Goal: Task Accomplishment & Management: Manage account settings

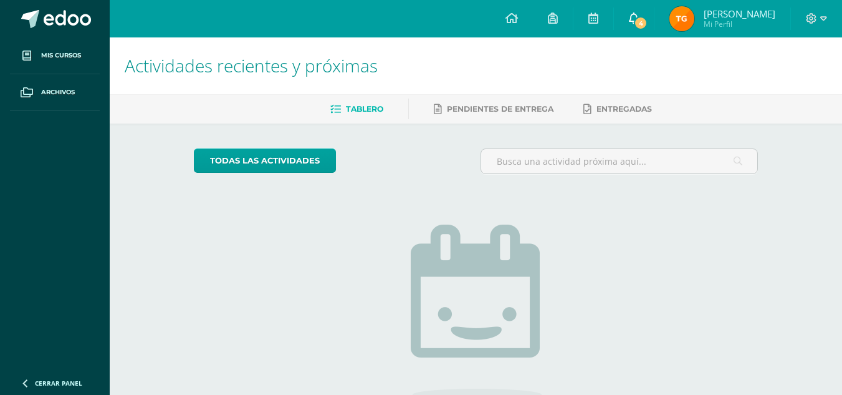
click at [639, 19] on icon at bounding box center [634, 17] width 10 height 11
click at [695, 23] on img at bounding box center [682, 18] width 25 height 25
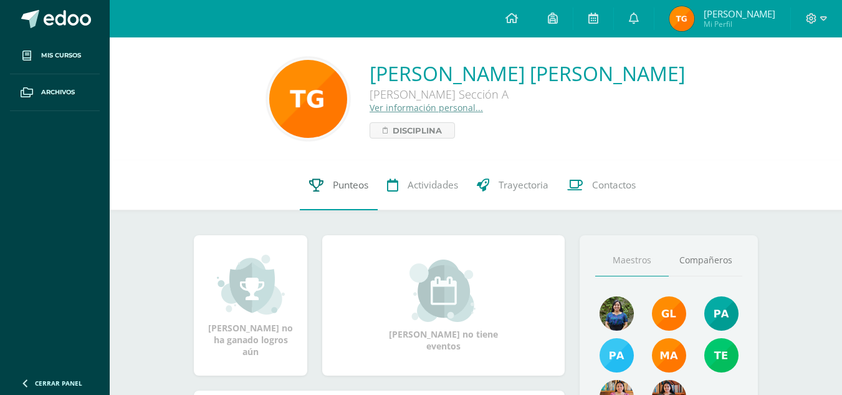
click at [352, 185] on span "Punteos" at bounding box center [351, 184] width 36 height 13
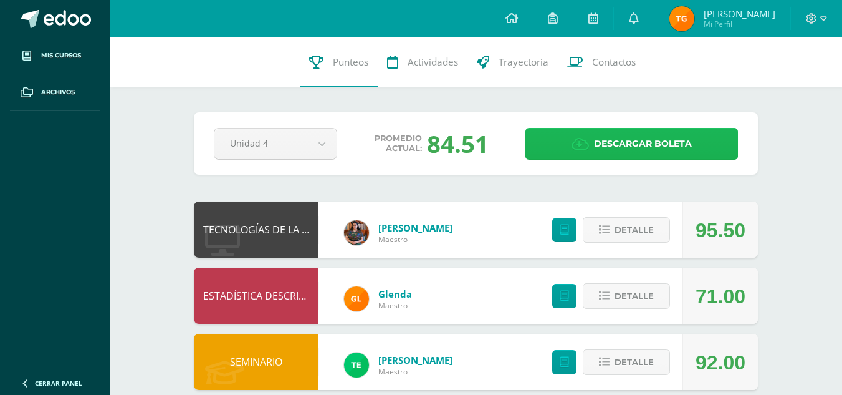
click at [675, 142] on span "Descargar boleta" at bounding box center [643, 143] width 98 height 31
